Goal: Task Accomplishment & Management: Manage account settings

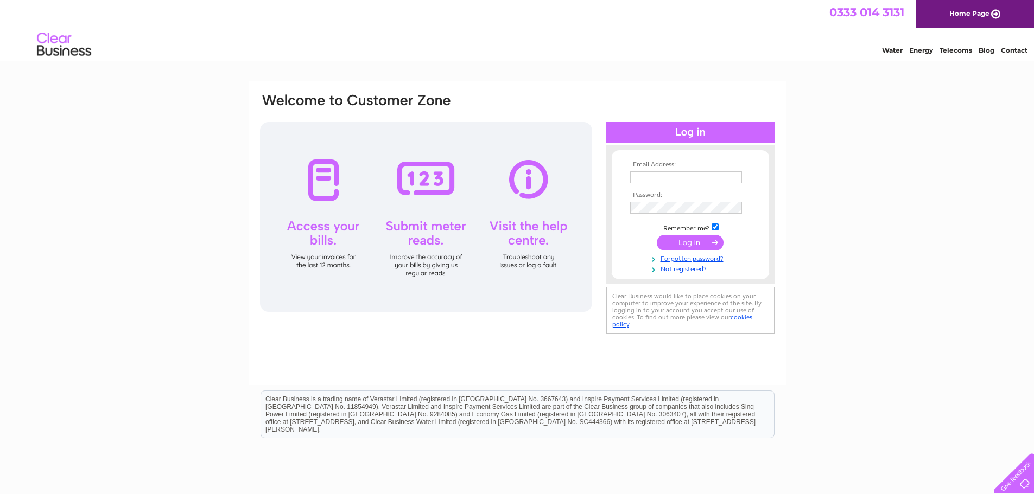
click at [659, 179] on input "text" at bounding box center [686, 178] width 112 height 12
type input "[EMAIL_ADDRESS][DOMAIN_NAME]"
click at [703, 244] on input "submit" at bounding box center [690, 243] width 67 height 15
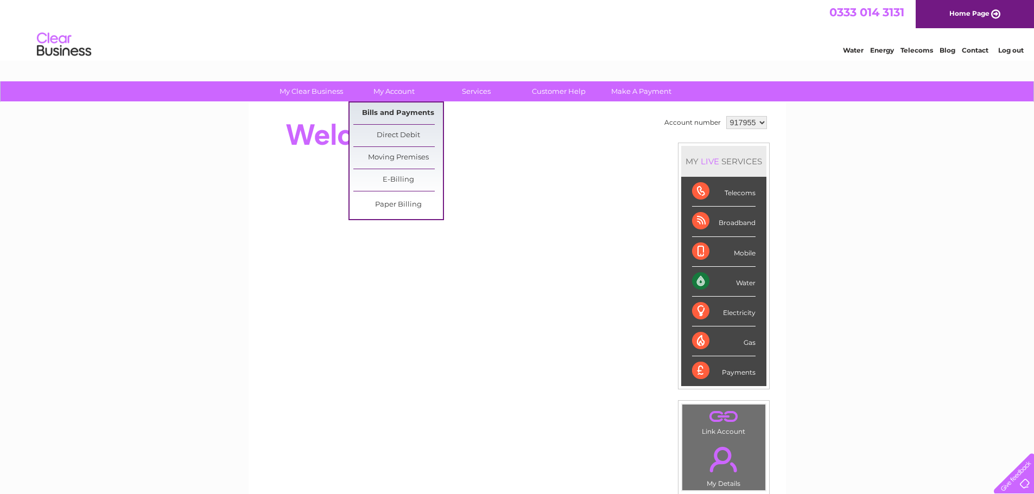
click at [394, 112] on link "Bills and Payments" at bounding box center [398, 114] width 90 height 22
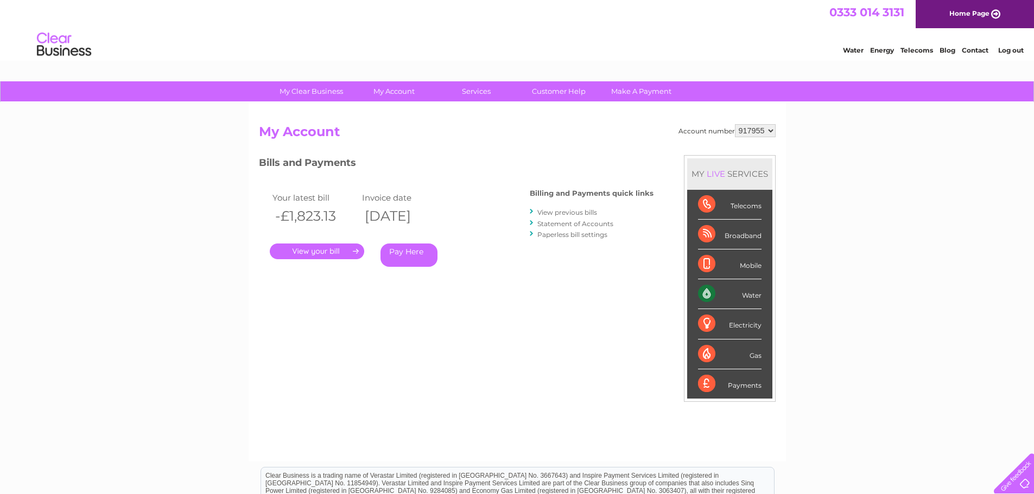
click at [355, 249] on link "." at bounding box center [317, 252] width 94 height 16
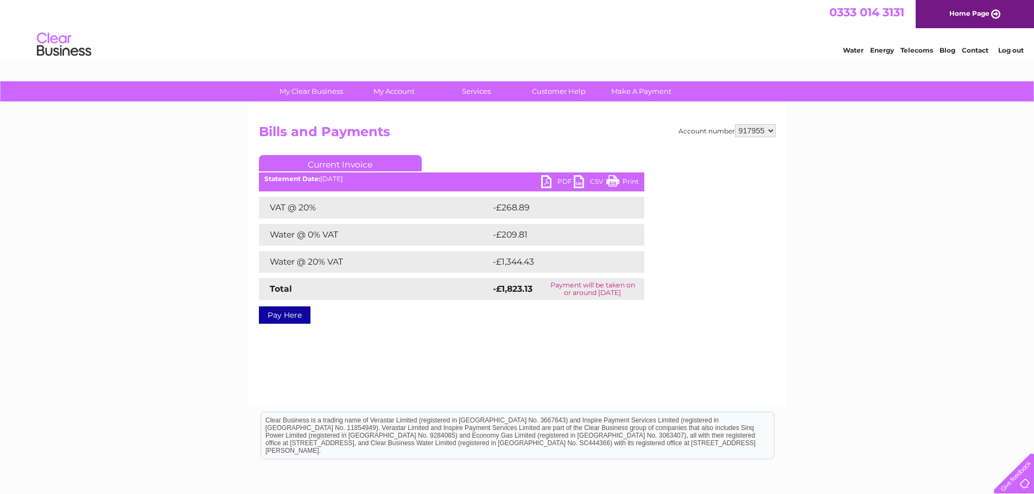
click at [551, 177] on link "PDF" at bounding box center [557, 183] width 33 height 16
